Goal: Navigation & Orientation: Find specific page/section

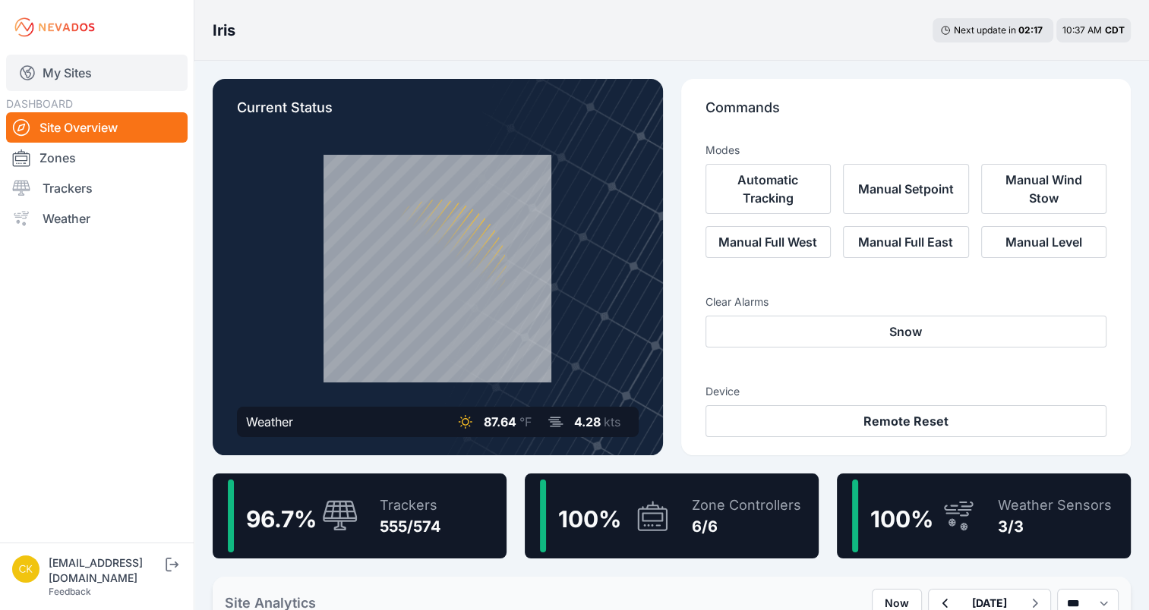
click at [92, 80] on link "My Sites" at bounding box center [96, 73] width 181 height 36
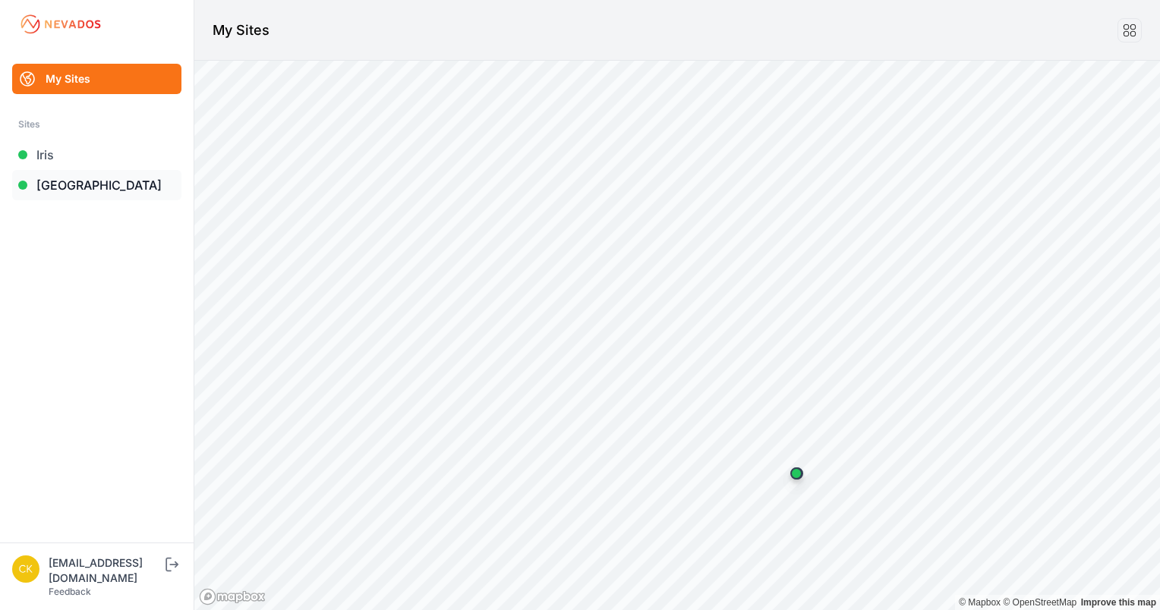
click at [127, 193] on link "[GEOGRAPHIC_DATA]" at bounding box center [96, 185] width 169 height 30
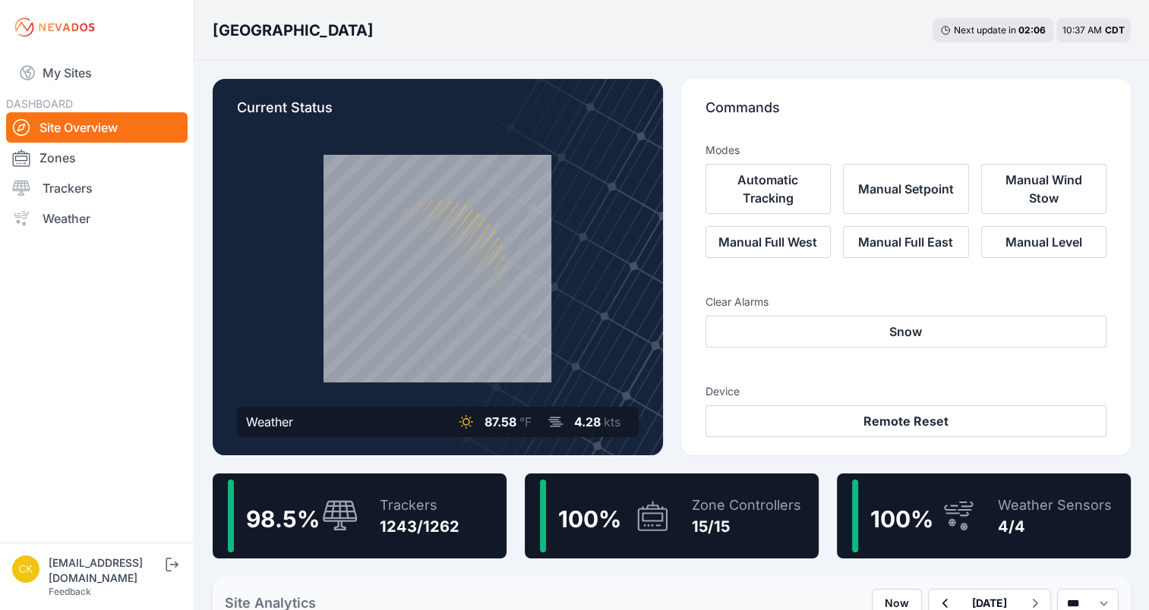
drag, startPoint x: 969, startPoint y: 507, endPoint x: 957, endPoint y: 484, distance: 25.5
click at [971, 506] on icon at bounding box center [958, 516] width 36 height 35
